Goal: Task Accomplishment & Management: Check status

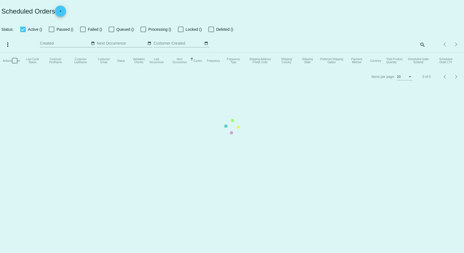
checkbox input "true"
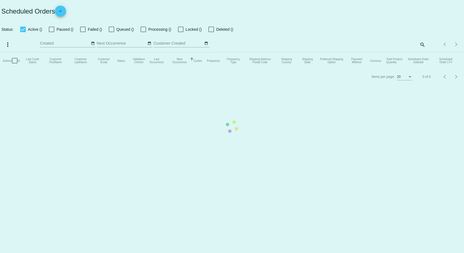
checkbox input "true"
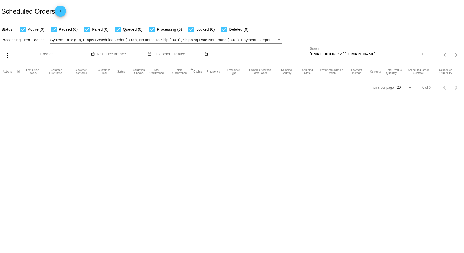
click at [331, 48] on div "[EMAIL_ADDRESS][DOMAIN_NAME] Search" at bounding box center [365, 52] width 110 height 11
paste input "[EMAIL_ADDRESS]"
drag, startPoint x: 337, startPoint y: 46, endPoint x: 339, endPoint y: 48, distance: 2.9
click at [337, 46] on div "more_vert Aug Jan Feb Mar [DATE]" at bounding box center [232, 54] width 464 height 20
drag, startPoint x: 342, startPoint y: 53, endPoint x: 279, endPoint y: 58, distance: 64.0
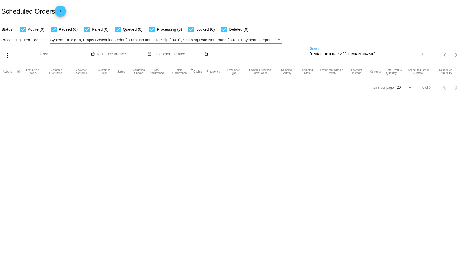
click at [281, 58] on div "more_vert Aug Jan Feb Mar [DATE]" at bounding box center [232, 54] width 464 height 20
paste input "horsechica1@ao"
type input "[EMAIL_ADDRESS][DOMAIN_NAME]"
